Goal: Task Accomplishment & Management: Use online tool/utility

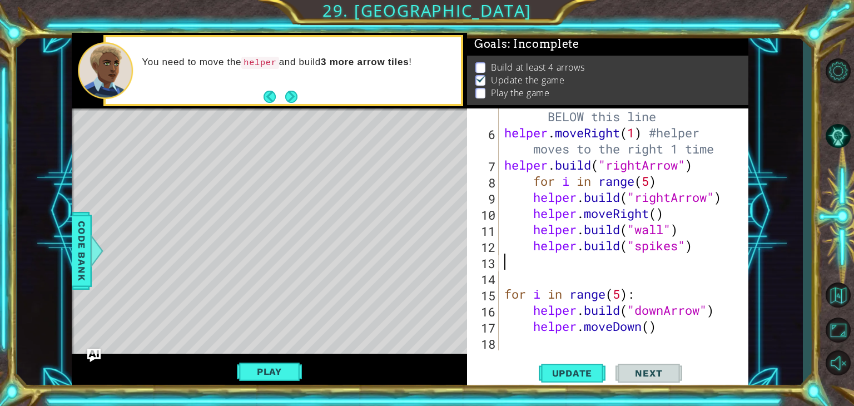
scroll to position [145, 0]
click at [264, 367] on button "Play" at bounding box center [269, 371] width 65 height 21
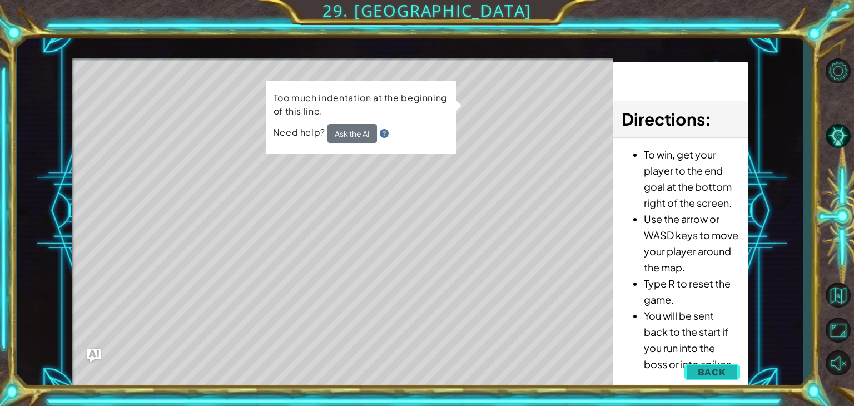
click at [714, 368] on span "Back" at bounding box center [711, 371] width 28 height 11
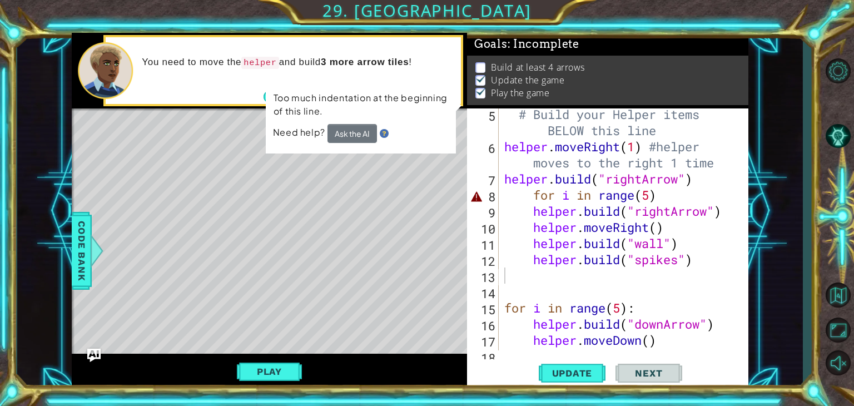
scroll to position [129, 0]
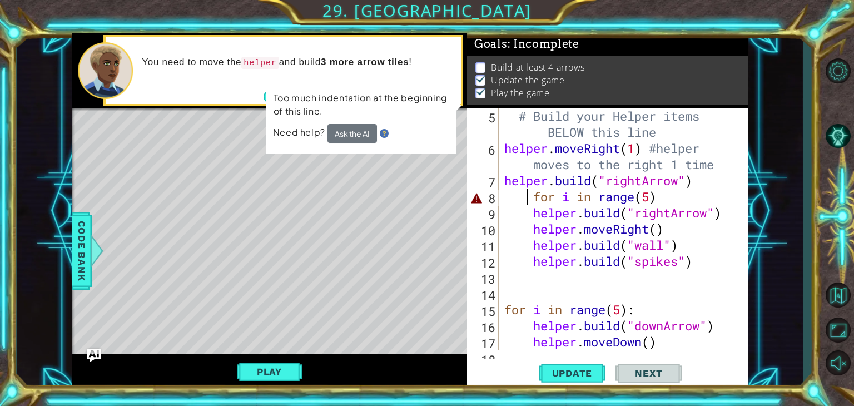
click at [526, 200] on div "# Build your Helper items BELOW this line helper . moveRight ( 1 ) #helper move…" at bounding box center [622, 253] width 241 height 290
click at [534, 205] on div "# Build your Helper items BELOW this line helper . moveRight ( 1 ) #helper move…" at bounding box center [622, 253] width 241 height 290
click at [536, 198] on div "# Build your Helper items BELOW this line helper . moveRight ( 1 ) #helper move…" at bounding box center [622, 253] width 241 height 290
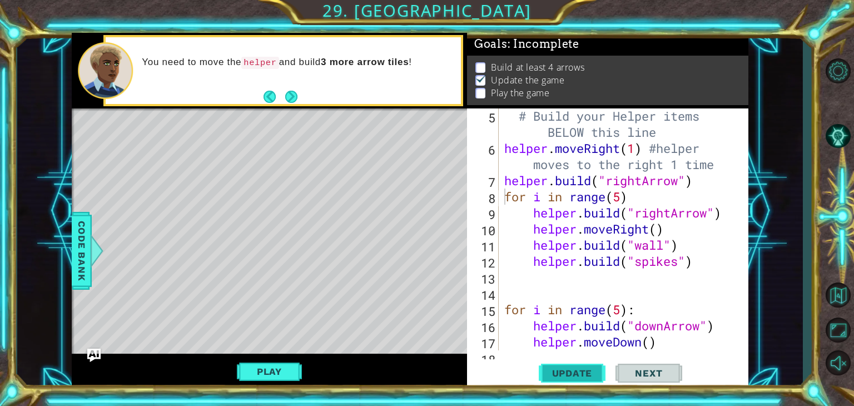
click at [586, 374] on span "Update" at bounding box center [572, 372] width 63 height 11
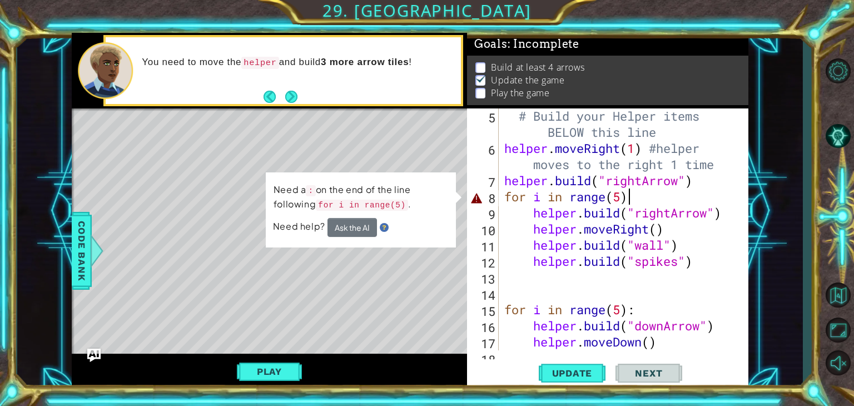
click at [680, 192] on div "# Build your Helper items BELOW this line helper . moveRight ( 1 ) #helper move…" at bounding box center [622, 253] width 241 height 290
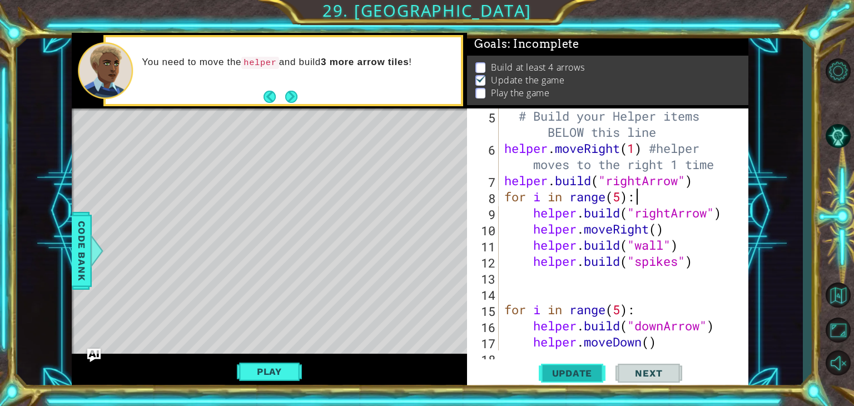
type textarea "for i in range(5):"
click at [584, 379] on button "Update" at bounding box center [572, 373] width 67 height 28
click at [267, 375] on button "Play" at bounding box center [269, 371] width 65 height 21
